Goal: Download file/media

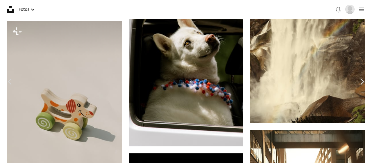
scroll to position [5850, 0]
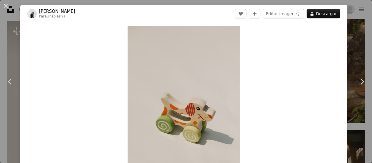
scroll to position [611, 0]
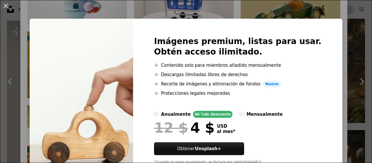
click at [5, 5] on button "An X shape" at bounding box center [5, 5] width 7 height 7
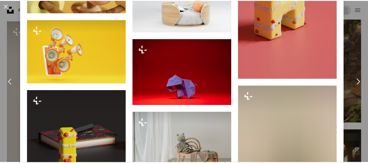
scroll to position [1600, 0]
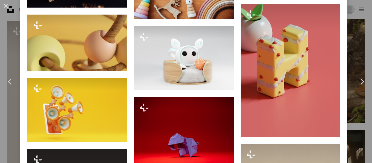
click at [6, 5] on button "An X shape" at bounding box center [5, 5] width 7 height 7
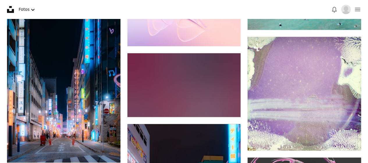
scroll to position [7101, 0]
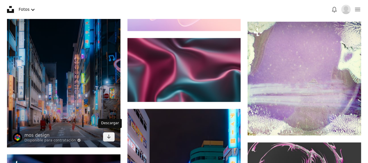
click at [110, 133] on icon "Arrow pointing down" at bounding box center [108, 136] width 5 height 7
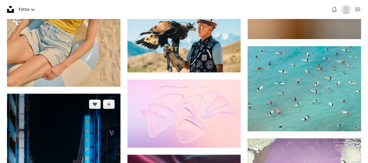
scroll to position [7130, 0]
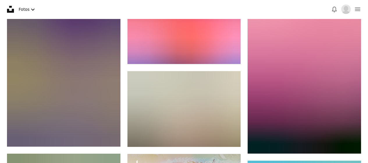
scroll to position [7421, 0]
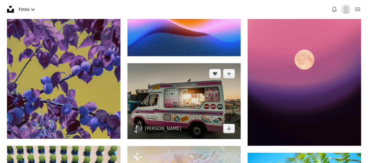
click at [232, 127] on link "Arrow pointing down" at bounding box center [229, 128] width 12 height 9
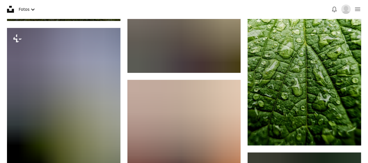
scroll to position [8556, 0]
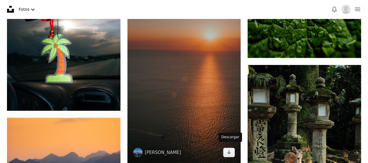
click at [229, 151] on icon "Arrow pointing down" at bounding box center [229, 151] width 5 height 7
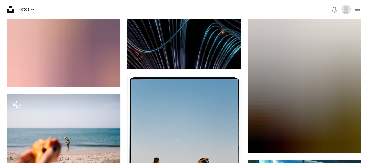
scroll to position [8818, 0]
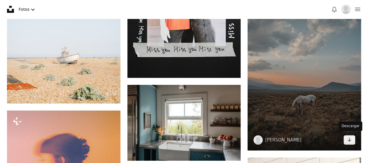
drag, startPoint x: 352, startPoint y: 139, endPoint x: 350, endPoint y: 162, distance: 22.8
click at [352, 139] on link "Arrow pointing down" at bounding box center [350, 139] width 12 height 9
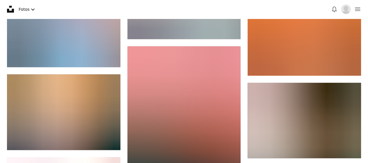
scroll to position [9487, 0]
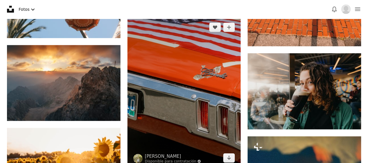
click at [227, 155] on icon "Descargar" at bounding box center [229, 157] width 4 height 4
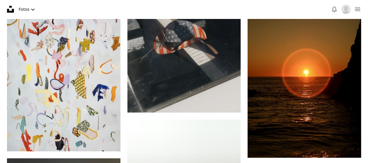
scroll to position [9691, 0]
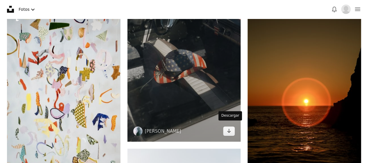
click at [228, 127] on icon "Arrow pointing down" at bounding box center [229, 130] width 5 height 7
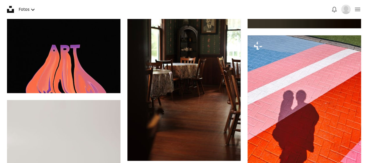
scroll to position [10331, 0]
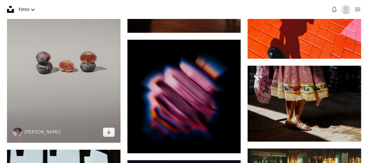
click at [47, 89] on img at bounding box center [63, 57] width 113 height 170
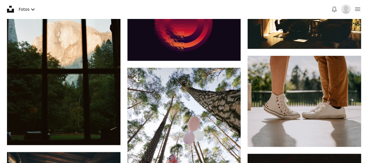
scroll to position [10447, 0]
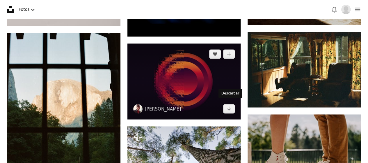
click at [230, 106] on icon "Arrow pointing down" at bounding box center [229, 108] width 5 height 7
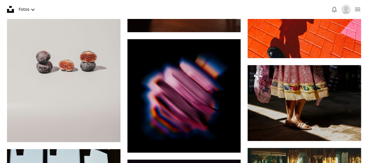
scroll to position [10331, 0]
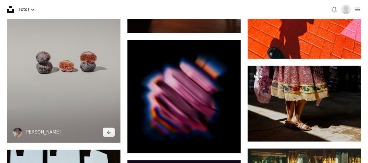
click at [66, 71] on img at bounding box center [63, 57] width 113 height 170
click at [85, 93] on img at bounding box center [63, 57] width 113 height 170
click at [108, 132] on link "Arrow pointing down" at bounding box center [109, 131] width 12 height 9
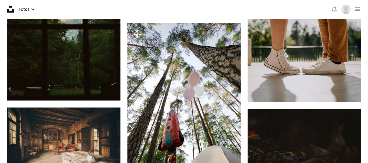
scroll to position [10592, 0]
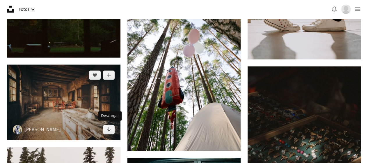
click at [107, 129] on icon "Arrow pointing down" at bounding box center [108, 129] width 5 height 7
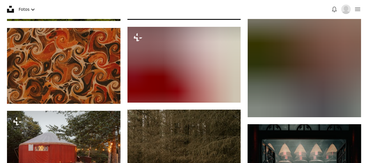
scroll to position [10883, 0]
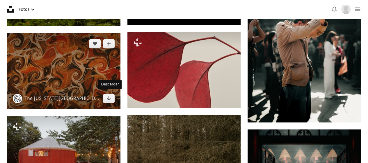
click at [108, 97] on icon "Arrow pointing down" at bounding box center [108, 98] width 5 height 7
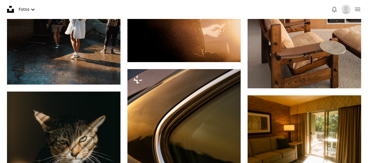
scroll to position [12076, 0]
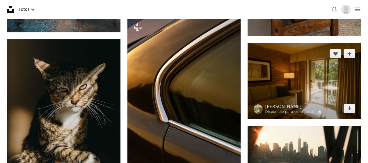
click at [325, 84] on img at bounding box center [304, 81] width 113 height 76
